Goal: Browse casually

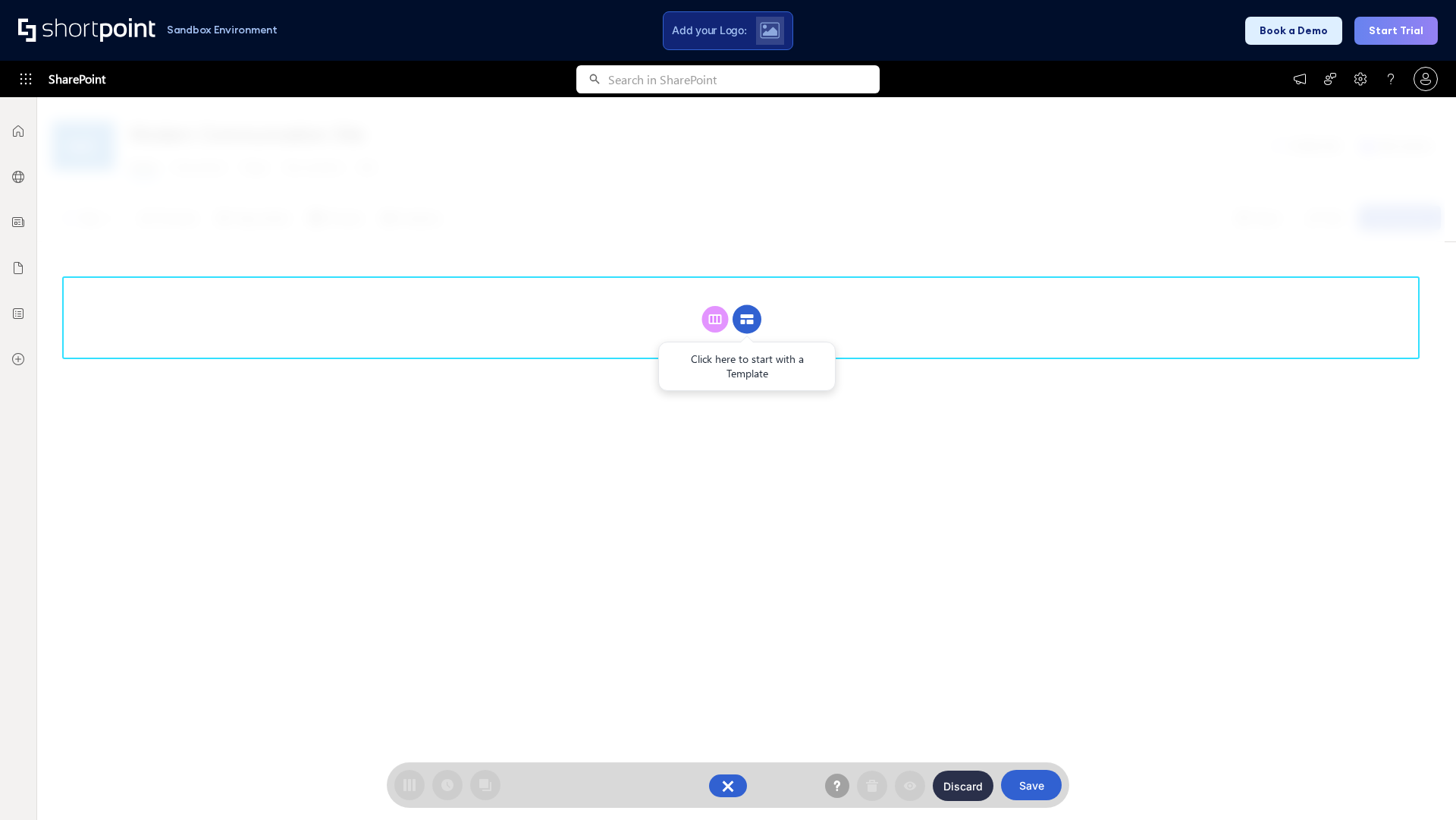
click at [747, 318] on circle at bounding box center [746, 318] width 28 height 28
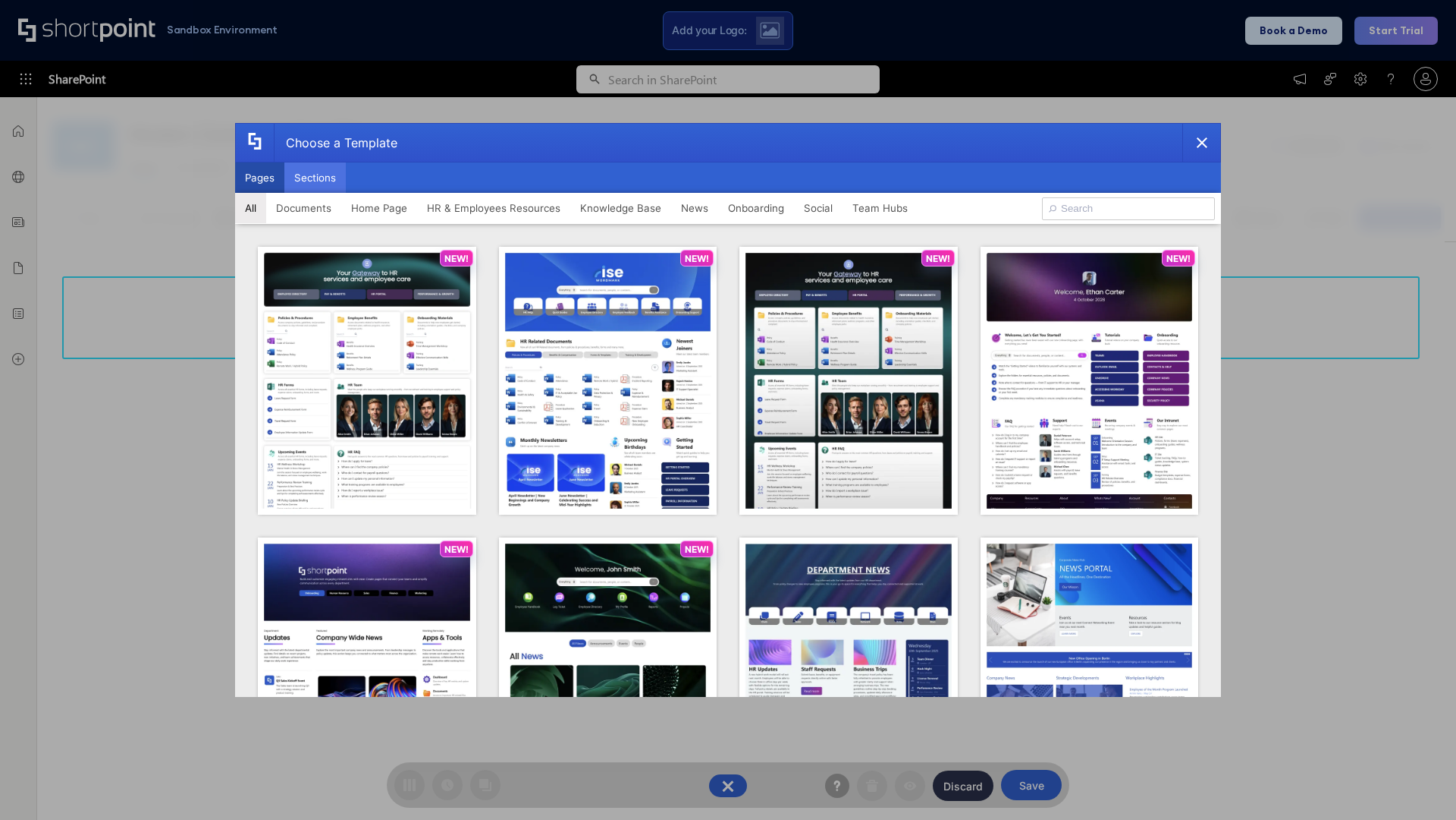
click at [314, 177] on button "Sections" at bounding box center [314, 177] width 62 height 30
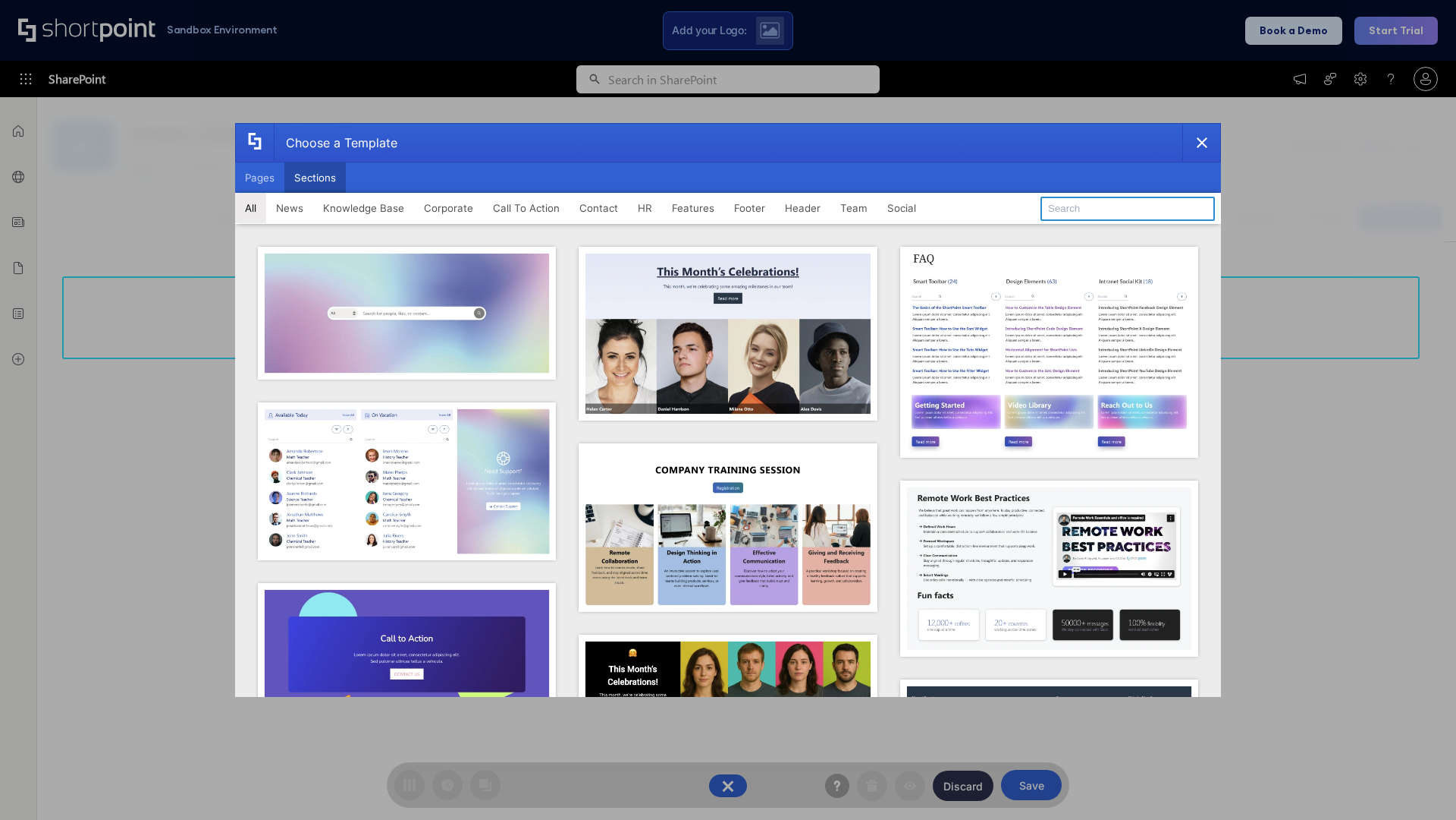
type input "Social"
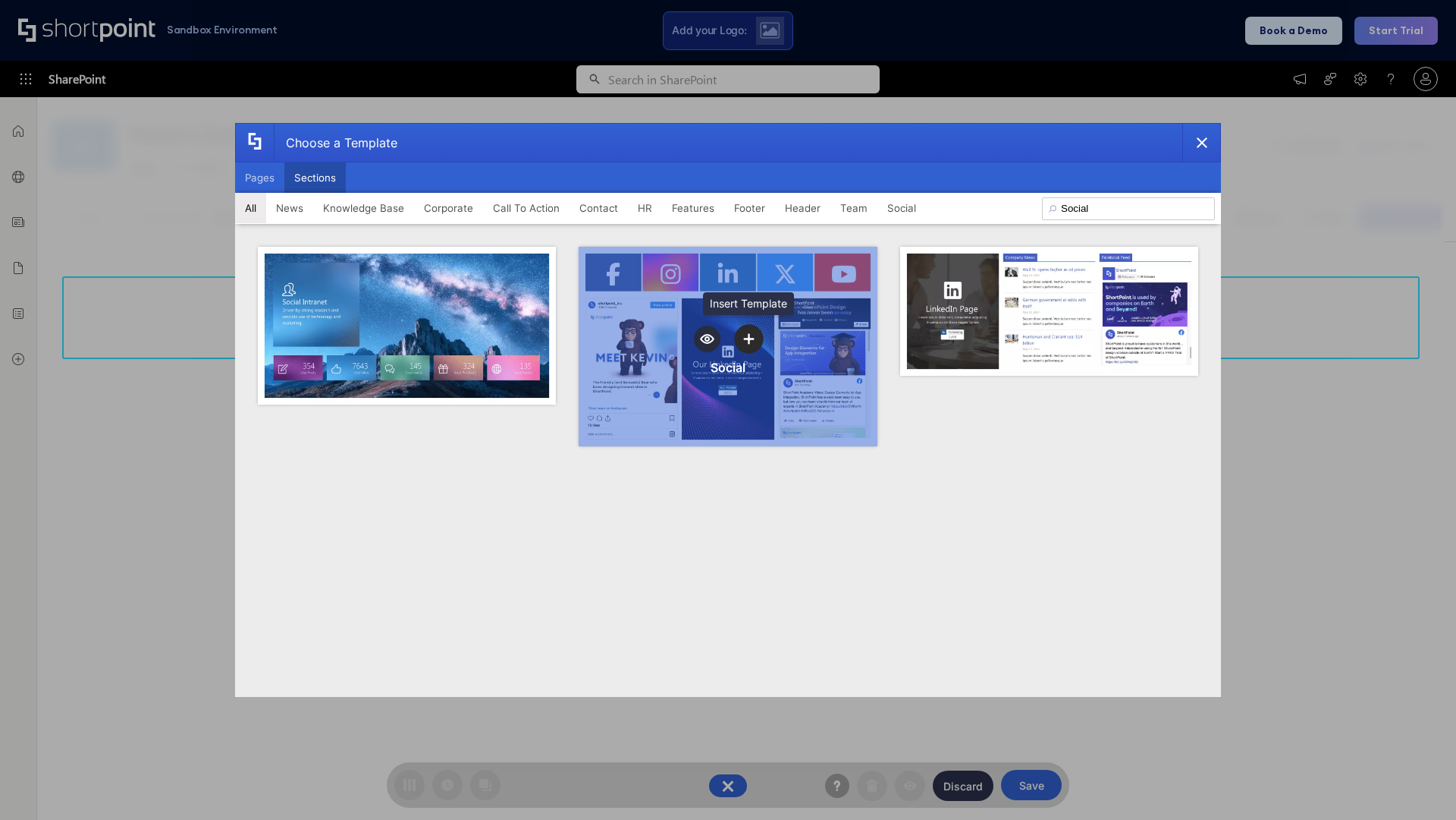
click at [749, 338] on icon "template selector" at bounding box center [748, 338] width 11 height 11
